Goal: Information Seeking & Learning: Learn about a topic

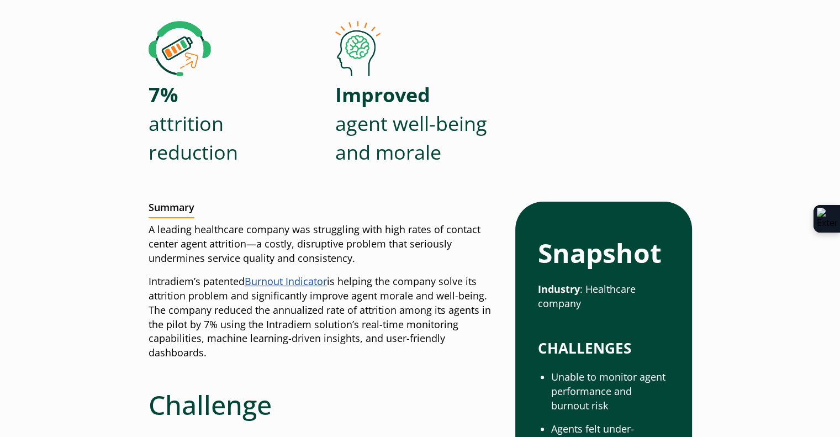
scroll to position [332, 0]
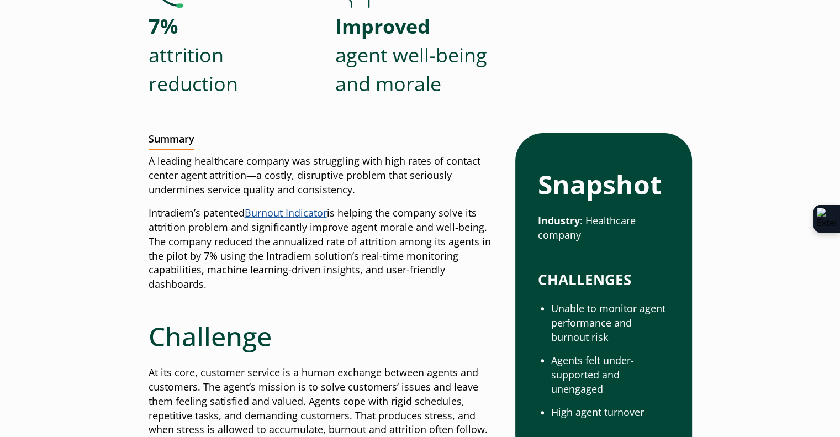
click at [282, 108] on div at bounding box center [234, 108] width 170 height 20
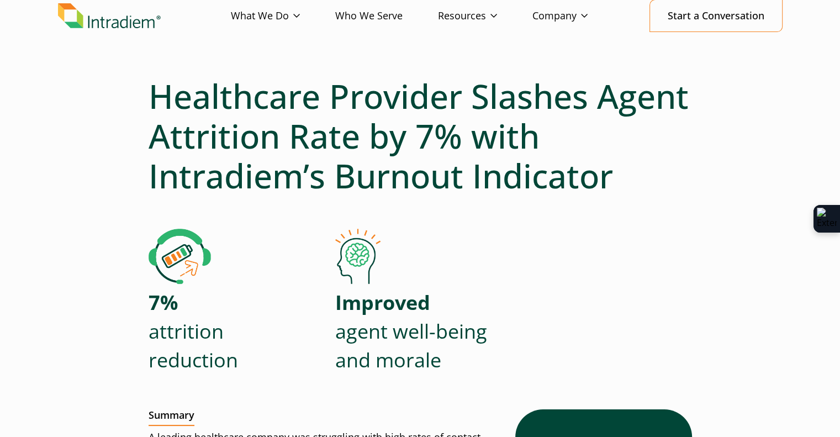
scroll to position [0, 0]
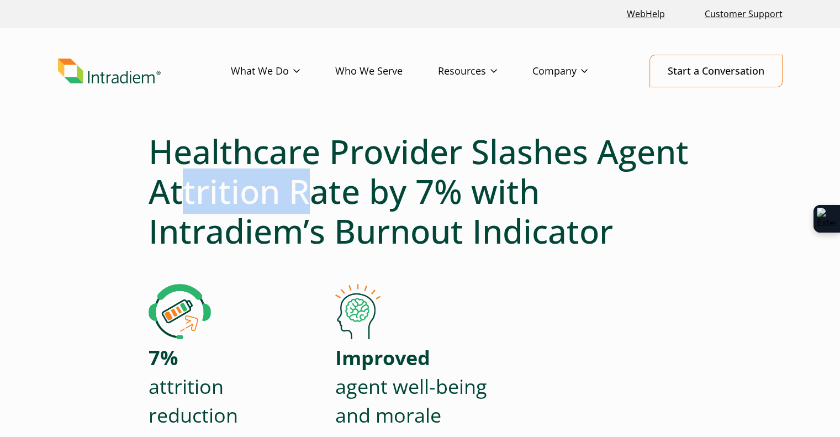
drag, startPoint x: 185, startPoint y: 180, endPoint x: 312, endPoint y: 191, distance: 127.5
click at [317, 193] on h1 "Healthcare Provider Slashes Agent Attrition Rate by 7% with Intradiem’s Burnout…" at bounding box center [421, 191] width 544 height 119
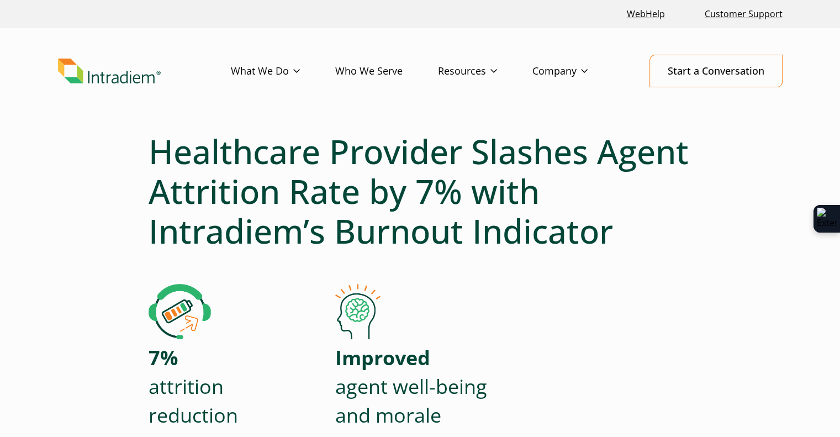
click at [213, 163] on h1 "Healthcare Provider Slashes Agent Attrition Rate by 7% with Intradiem’s Burnout…" at bounding box center [421, 191] width 544 height 119
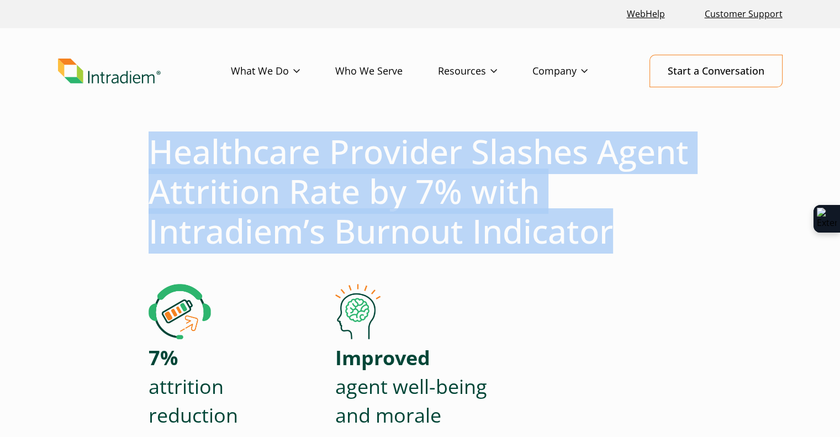
drag, startPoint x: 150, startPoint y: 144, endPoint x: 612, endPoint y: 229, distance: 470.2
click at [612, 229] on h1 "Healthcare Provider Slashes Agent Attrition Rate by 7% with Intradiem’s Burnout…" at bounding box center [421, 191] width 544 height 119
copy h1 "Healthcare Provider Slashes Agent Attrition Rate by 7% with Intradiem’s Burnout…"
drag, startPoint x: 269, startPoint y: 260, endPoint x: 282, endPoint y: 247, distance: 18.4
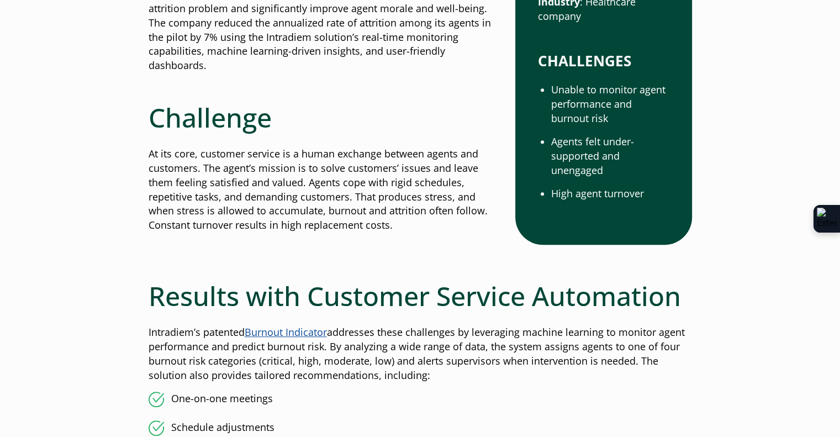
scroll to position [497, 0]
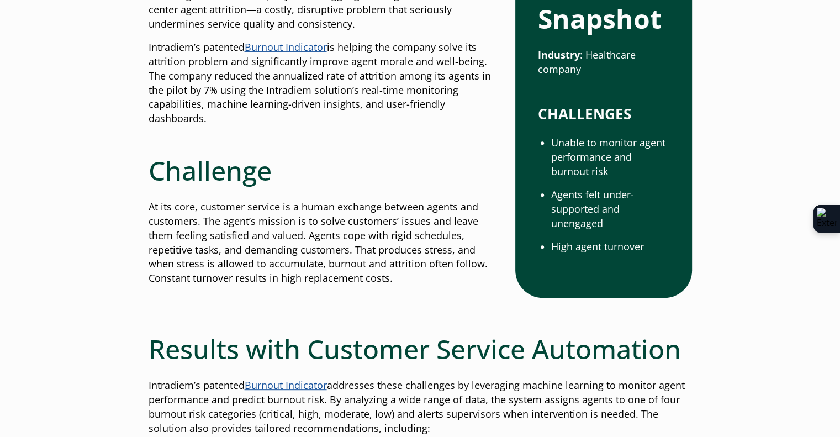
drag, startPoint x: 624, startPoint y: 158, endPoint x: 565, endPoint y: 145, distance: 60.5
click at [624, 158] on li "Unable to monitor agent performance and burnout risk" at bounding box center [610, 157] width 118 height 43
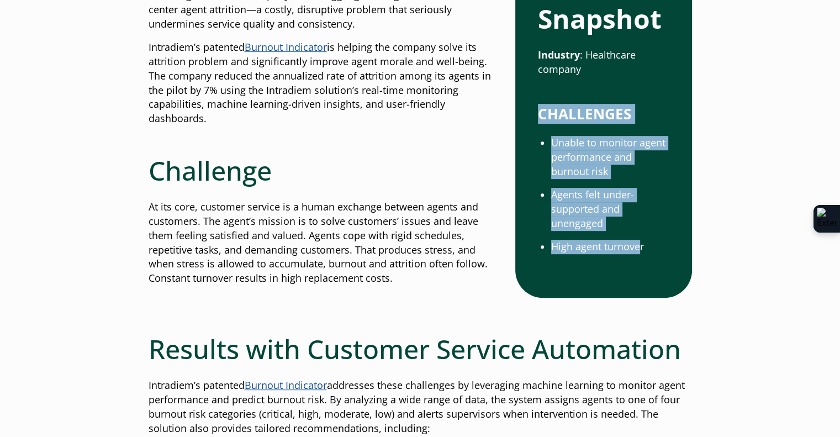
drag, startPoint x: 541, startPoint y: 114, endPoint x: 640, endPoint y: 247, distance: 166.2
click at [640, 247] on div "Snapshot Industry : Healthcare company CHALLENGES Unable to monitor agent perfo…" at bounding box center [603, 128] width 131 height 251
copy div "CHALLENGES Unable to monitor agent performance and burnout risk Agents felt und…"
click at [443, 224] on p "At its core, customer service is a human exchange between agents and customers.…" at bounding box center [324, 243] width 350 height 86
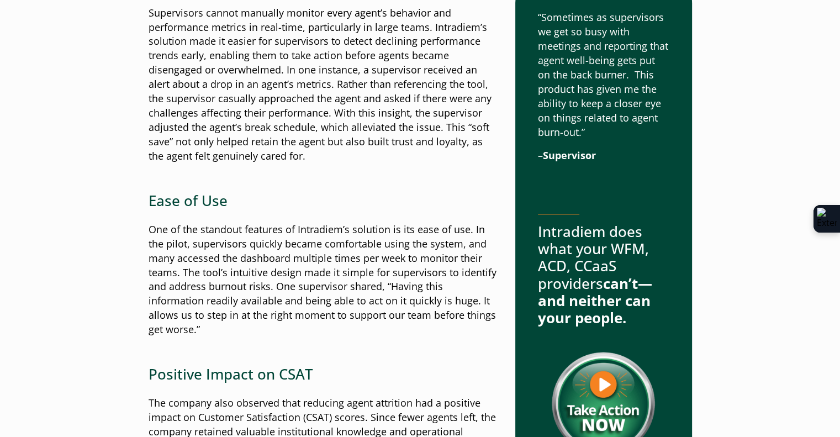
scroll to position [1105, 0]
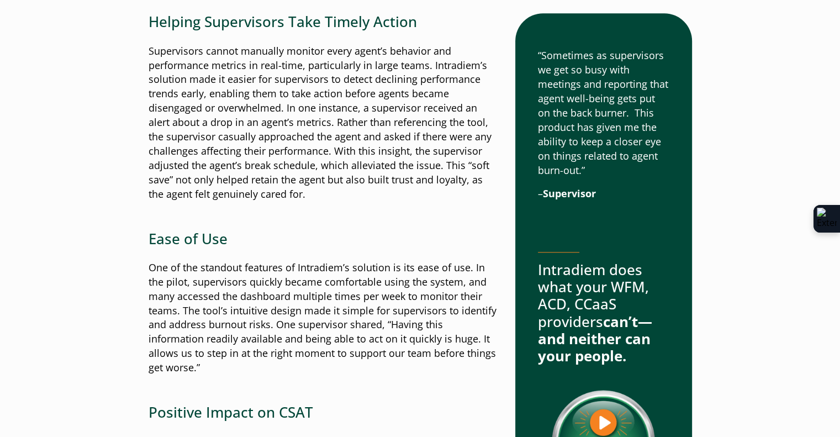
drag, startPoint x: 539, startPoint y: 51, endPoint x: 613, endPoint y: 190, distance: 157.2
click at [613, 190] on div "“Sometimes as supervisors we get so busy with meetings and reporting that agent…" at bounding box center [603, 277] width 131 height 457
copy div "“Sometimes as supervisors we get so busy with meetings and reporting that agent…"
click at [388, 251] on div "Helping Supervisors Take Timely Action Supervisors cannot manually monitor ever…" at bounding box center [324, 278] width 350 height 530
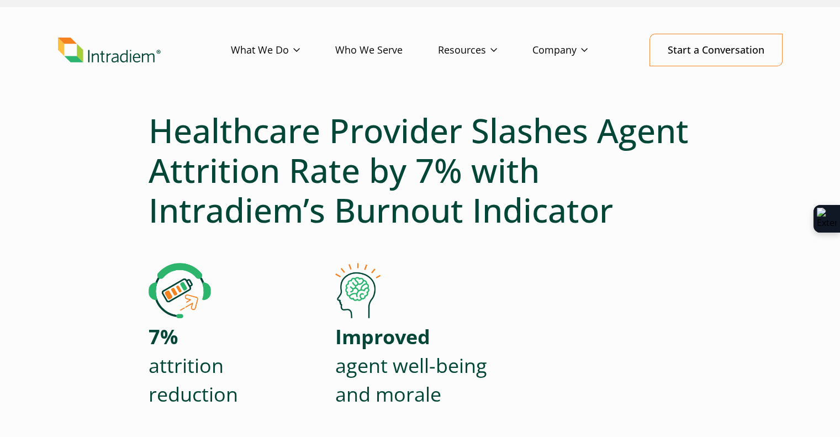
scroll to position [0, 0]
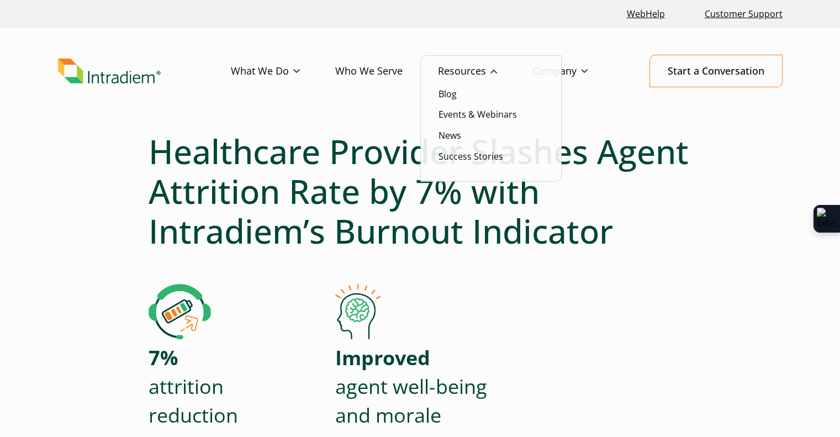
click at [463, 72] on link "Resources" at bounding box center [485, 71] width 94 height 32
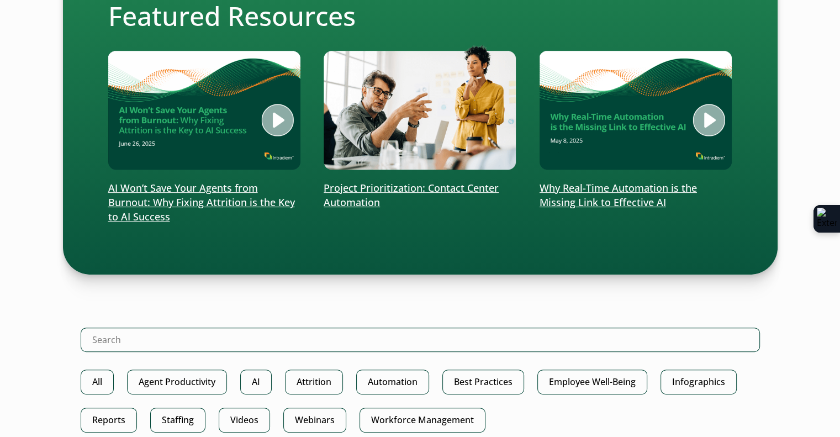
scroll to position [387, 0]
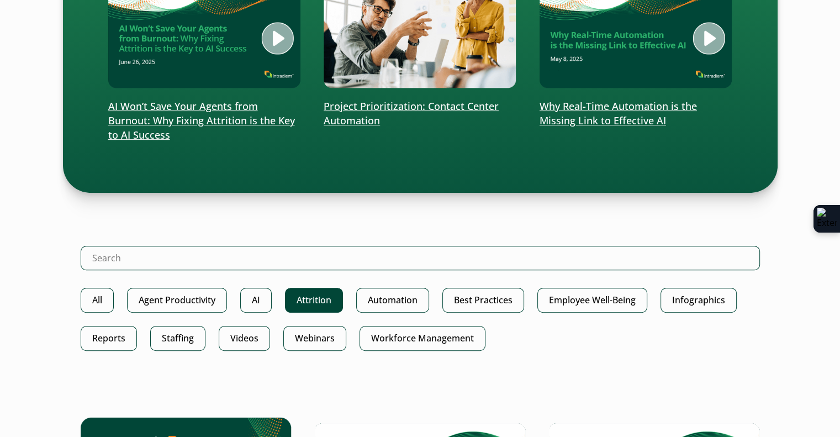
click at [318, 297] on link "Attrition" at bounding box center [314, 300] width 58 height 25
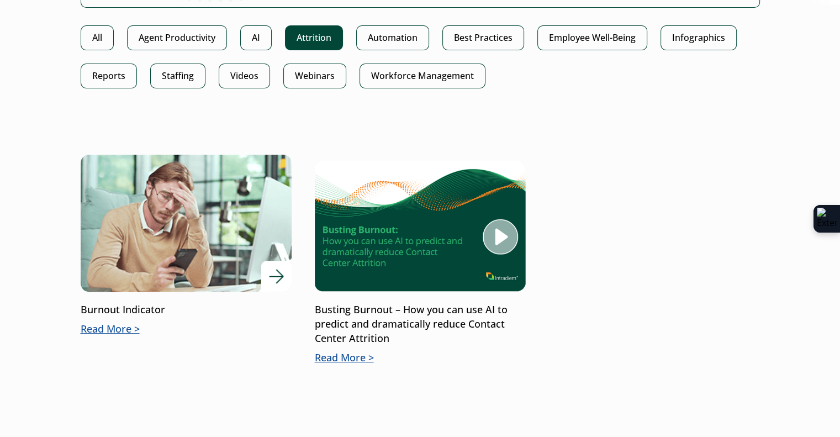
click at [196, 249] on img at bounding box center [185, 223] width 253 height 165
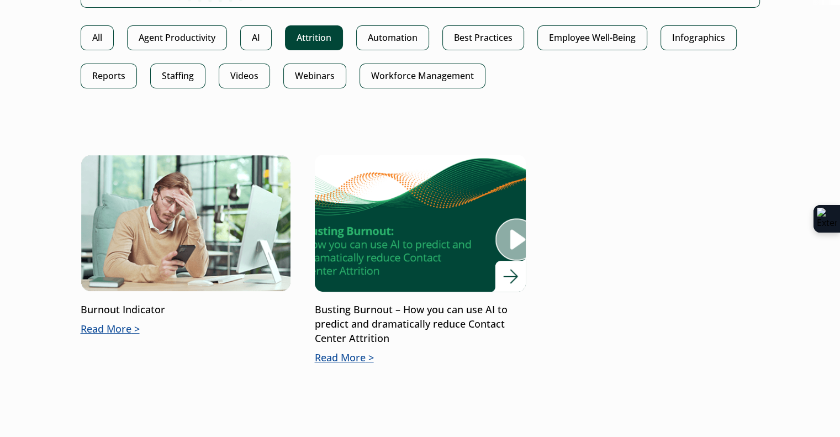
click at [424, 224] on img at bounding box center [419, 223] width 253 height 165
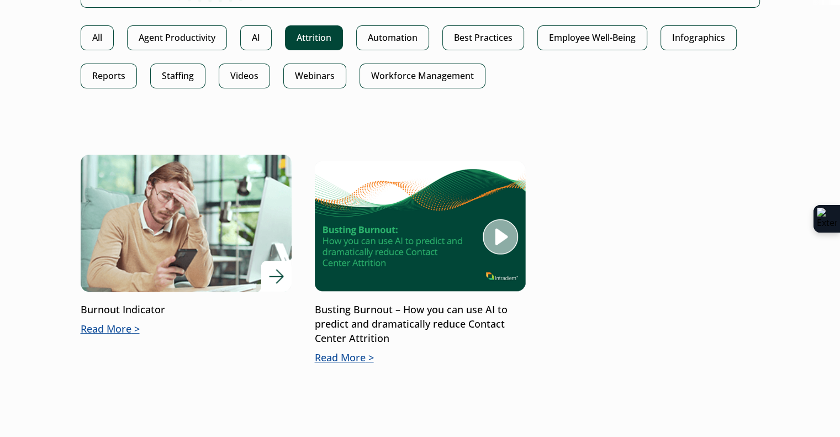
click at [161, 206] on img at bounding box center [185, 223] width 253 height 165
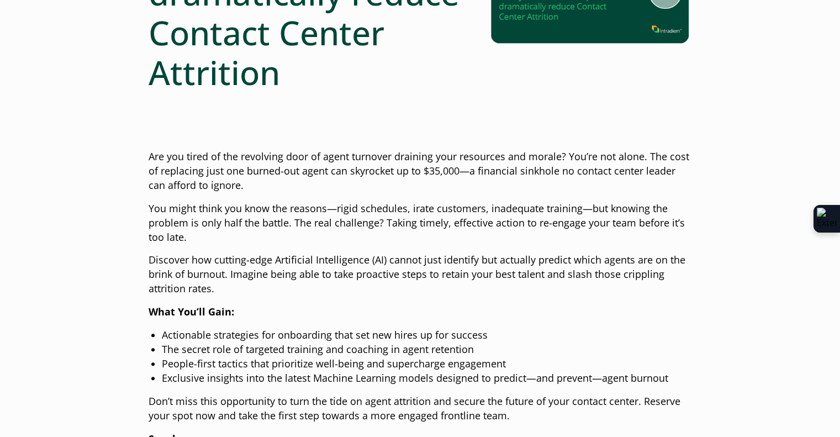
scroll to position [276, 0]
